Goal: Information Seeking & Learning: Compare options

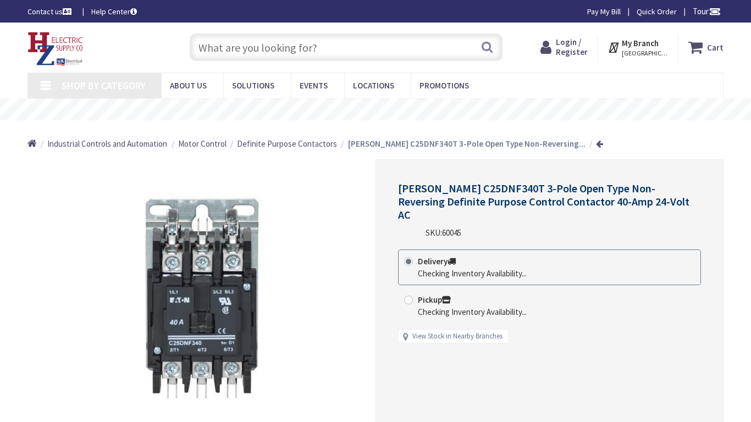
type input "Gough St &, Golden Gate Ave, San Francisco, CA 94102, USA"
